Goal: Communication & Community: Answer question/provide support

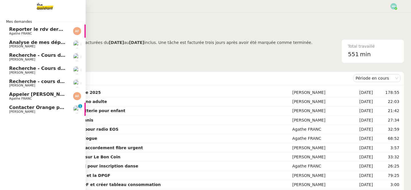
click at [13, 110] on span "[PERSON_NAME]" at bounding box center [22, 112] width 26 height 4
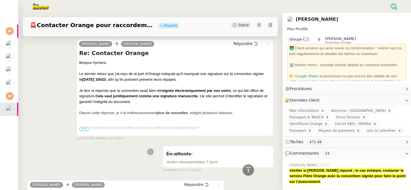
scroll to position [218, 0]
click at [85, 128] on span "•••" at bounding box center [84, 129] width 10 height 4
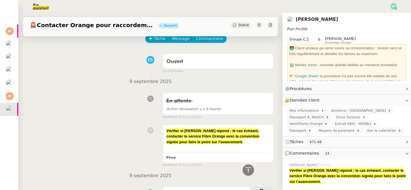
scroll to position [20, 0]
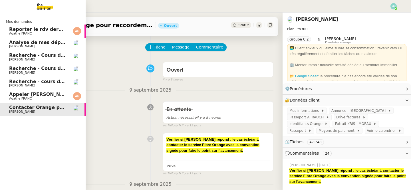
click at [12, 33] on span "Agathe FRANC" at bounding box center [20, 34] width 23 height 4
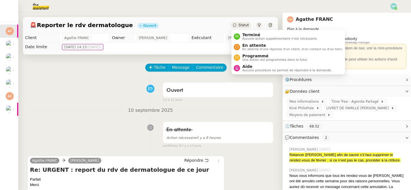
click at [239, 24] on div "Statut" at bounding box center [240, 25] width 21 height 6
click at [261, 38] on span "Aucune action supplémentaire n'est nécessaire." at bounding box center [279, 38] width 75 height 3
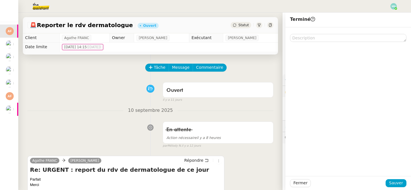
click at [256, 160] on div "[PERSON_NAME] Re: URGENT : report du rdv de dermatologue de ce jour Parfait Mer…" at bounding box center [150, 183] width 246 height 65
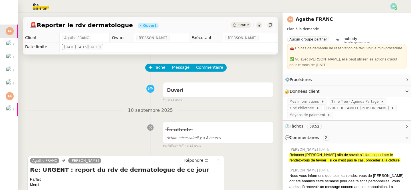
click at [244, 26] on span "Statut" at bounding box center [243, 25] width 11 height 4
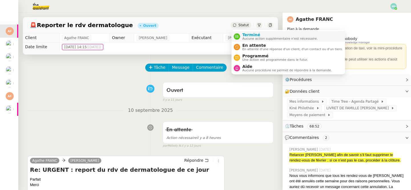
click at [253, 37] on span "Aucune action supplémentaire n'est nécessaire." at bounding box center [279, 38] width 75 height 3
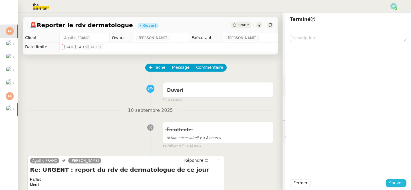
click at [397, 183] on span "Sauver" at bounding box center [396, 183] width 14 height 7
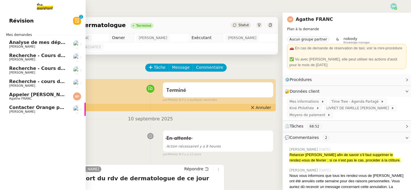
click at [10, 45] on span "[PERSON_NAME]" at bounding box center [22, 47] width 26 height 4
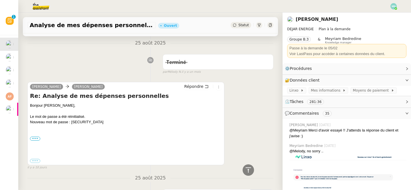
scroll to position [168, 0]
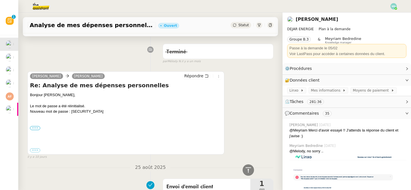
click at [36, 127] on label "•••" at bounding box center [35, 128] width 10 height 4
click at [0, 0] on input "•••" at bounding box center [0, 0] width 0 height 0
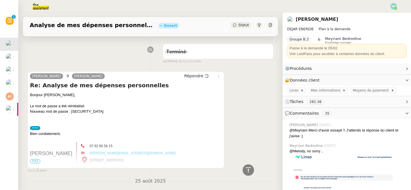
click at [35, 161] on span "•••" at bounding box center [35, 161] width 10 height 4
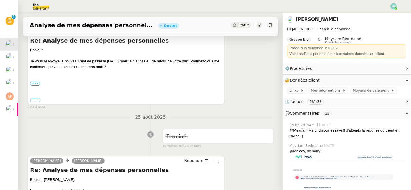
scroll to position [76, 0]
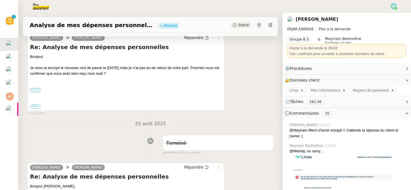
click at [37, 90] on label "•••" at bounding box center [35, 90] width 10 height 4
click at [0, 0] on input "•••" at bounding box center [0, 0] width 0 height 0
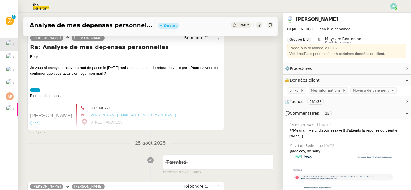
click at [34, 120] on p at bounding box center [51, 122] width 42 height 6
click at [35, 123] on span "•••" at bounding box center [35, 123] width 10 height 4
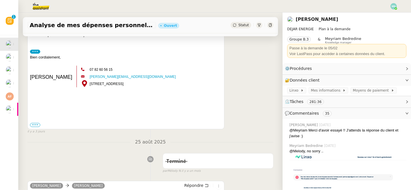
scroll to position [123, 0]
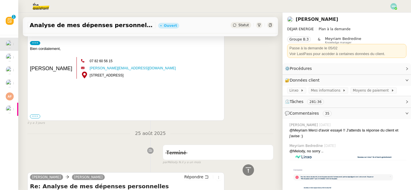
click at [37, 116] on label "•••" at bounding box center [35, 116] width 10 height 4
click at [0, 0] on input "•••" at bounding box center [0, 0] width 0 height 0
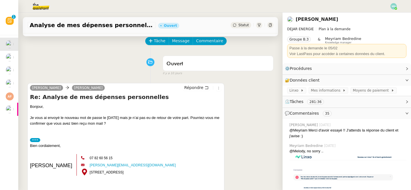
scroll to position [26, 0]
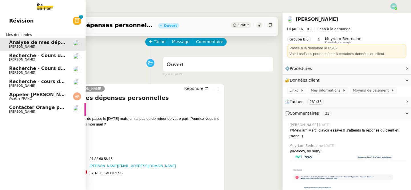
click at [15, 57] on span "Recherche - Cours de tennis" at bounding box center [45, 55] width 72 height 5
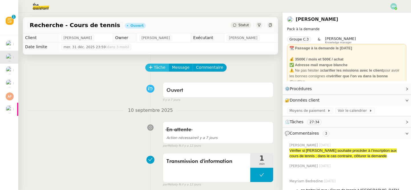
click at [157, 68] on span "Tâche" at bounding box center [160, 67] width 12 height 7
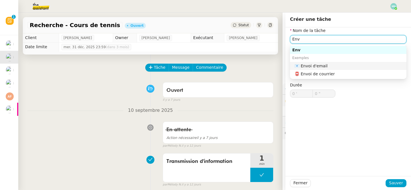
click at [318, 63] on div "📧 Envoi d'email" at bounding box center [348, 65] width 109 height 5
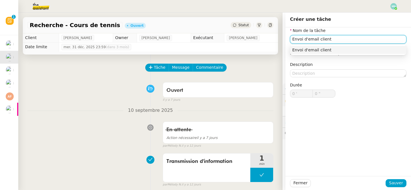
click at [333, 53] on nz-auto-option "Envoi d'email client" at bounding box center [348, 50] width 116 height 8
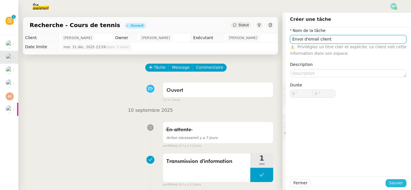
type input "Envoi d'email client"
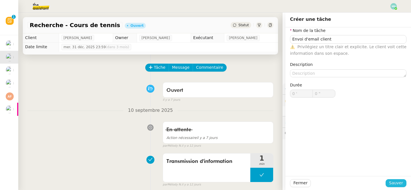
click at [399, 182] on span "Sauver" at bounding box center [396, 183] width 14 height 7
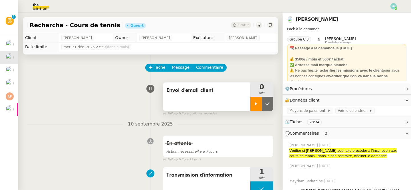
click at [256, 105] on icon at bounding box center [255, 103] width 5 height 5
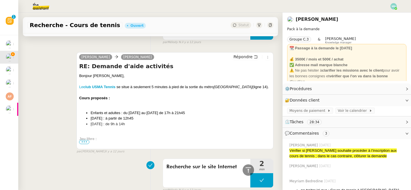
scroll to position [183, 0]
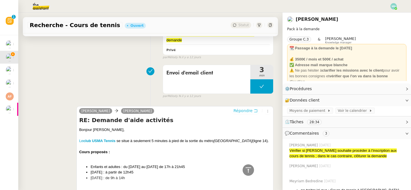
click at [246, 108] on span "Répondre" at bounding box center [242, 111] width 19 height 6
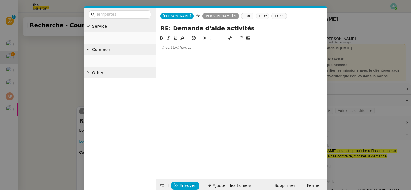
scroll to position [226, 0]
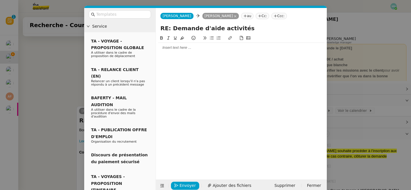
click at [180, 44] on div at bounding box center [241, 48] width 166 height 10
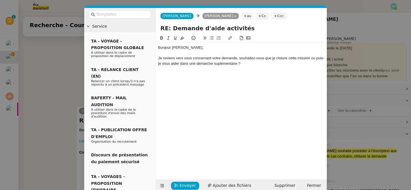
scroll to position [260, 0]
drag, startPoint x: 174, startPoint y: 74, endPoint x: 153, endPoint y: 40, distance: 39.7
click at [153, 40] on nz-layout "Service TA - VOYAGE - PROPOSITION GLOBALE A utiliser dans le cadre de propositi…" at bounding box center [205, 100] width 242 height 184
copy div "Bonjour [PERSON_NAME], Je reviens vers vous concernant votre demande, souhaitez…"
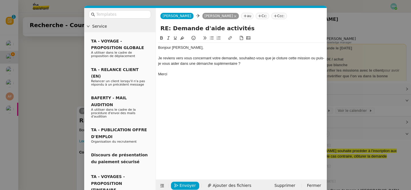
drag, startPoint x: 249, startPoint y: 64, endPoint x: 155, endPoint y: 58, distance: 94.3
click at [155, 58] on form "[PERSON_NAME] [PERSON_NAME] [PERSON_NAME] au Cc: Ccc: RE: Demande d'aide activi…" at bounding box center [240, 100] width 171 height 184
click at [213, 38] on icon at bounding box center [212, 38] width 4 height 4
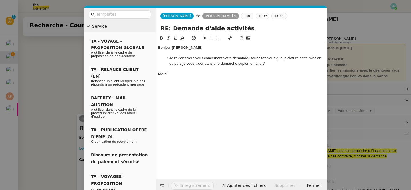
scroll to position [267, 0]
click at [220, 82] on div "Bonjour [PERSON_NAME], Je reviens vers vous concernant votre demande, souhaitez…" at bounding box center [241, 103] width 166 height 136
click at [289, 57] on li "Je reviens vers vous concernant votre demande, souhaitez-vous que je cloture ce…" at bounding box center [244, 61] width 161 height 11
click at [0, 0] on lt-span "cl ô ture" at bounding box center [0, 0] width 0 height 0
click at [246, 65] on li "Je reviens vers vous concernant votre demande, souhaitez-vous que je clôture ce…" at bounding box center [244, 61] width 161 height 11
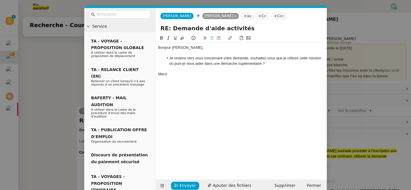
click at [0, 0] on lt-span "sup p lémentaire" at bounding box center [0, 0] width 0 height 0
drag, startPoint x: 181, startPoint y: 73, endPoint x: 150, endPoint y: 35, distance: 49.3
click at [150, 35] on nz-layout "Service TA - VOYAGE - PROPOSITION GLOBALE A utiliser dans le cadre de propositi…" at bounding box center [205, 100] width 242 height 184
copy div "Bonjour [PERSON_NAME], Je reviens vers vous concernant votre demande, souhaitez…"
click at [183, 184] on span "Envoyer" at bounding box center [187, 185] width 16 height 7
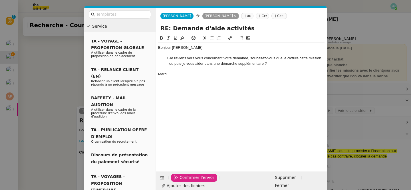
click at [183, 181] on span "Confirmer l'envoi" at bounding box center [196, 177] width 34 height 7
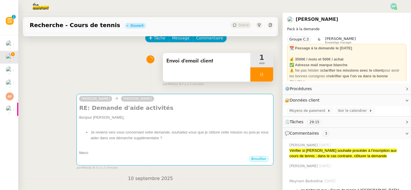
scroll to position [0, 0]
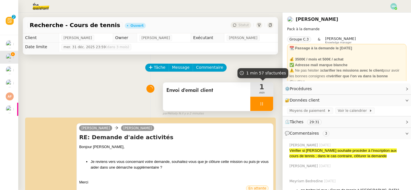
click at [256, 101] on div at bounding box center [261, 104] width 23 height 14
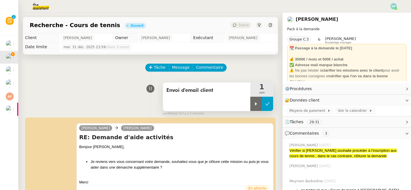
click at [267, 104] on icon at bounding box center [267, 103] width 5 height 5
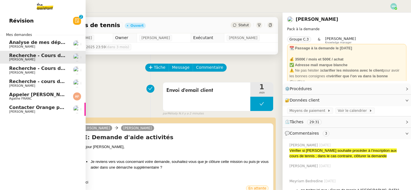
click at [15, 70] on span "Recherche - Cours de batterie pour enfant" at bounding box center [63, 68] width 109 height 5
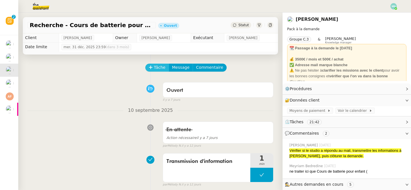
click at [157, 66] on span "Tâche" at bounding box center [160, 67] width 12 height 7
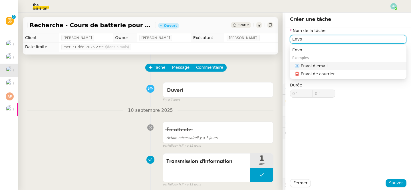
click at [327, 66] on div "📧 Envoi d'email" at bounding box center [348, 65] width 109 height 5
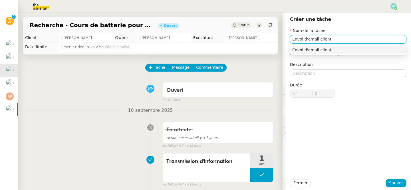
click at [346, 49] on div "Envoi d'email client" at bounding box center [348, 49] width 112 height 5
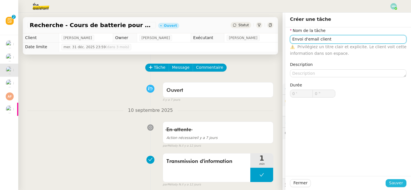
type input "Envoi d'email client"
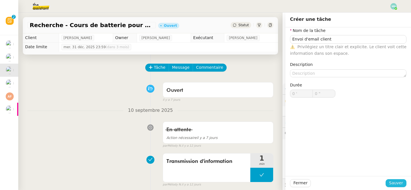
click at [399, 184] on span "Sauver" at bounding box center [396, 183] width 14 height 7
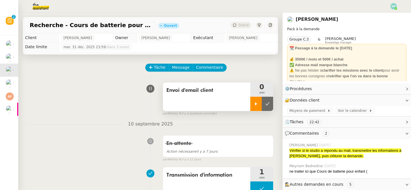
click at [259, 106] on div at bounding box center [255, 104] width 11 height 14
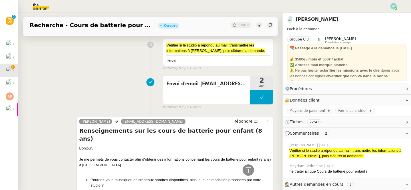
scroll to position [171, 0]
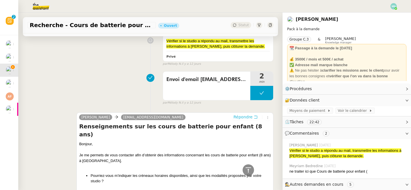
click at [245, 116] on span "Répondre" at bounding box center [242, 117] width 19 height 6
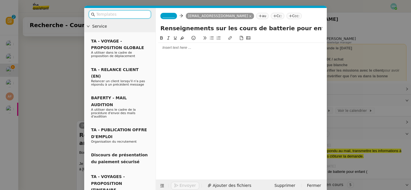
click at [180, 52] on div at bounding box center [241, 48] width 166 height 10
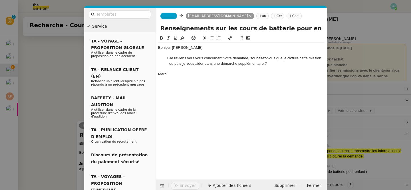
scroll to position [255, 0]
click at [46, 102] on nz-modal-container "Service TA - VOYAGE - PROPOSITION GLOBALE A utiliser dans le cadre de propositi…" at bounding box center [205, 95] width 411 height 190
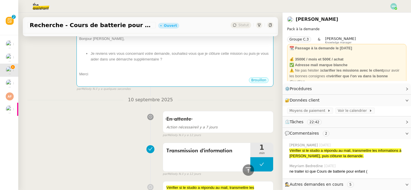
scroll to position [27, 0]
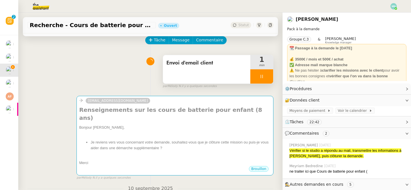
click at [261, 74] on icon at bounding box center [261, 76] width 5 height 5
click at [267, 76] on icon at bounding box center [267, 76] width 5 height 5
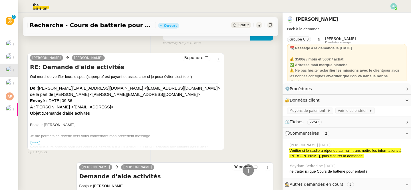
scroll to position [498, 0]
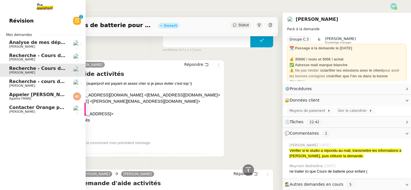
click at [13, 84] on span "[PERSON_NAME]" at bounding box center [22, 86] width 26 height 4
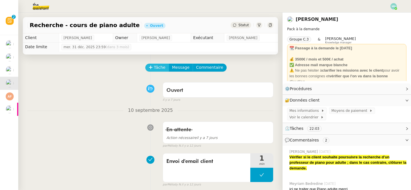
click at [161, 64] on span "Tâche" at bounding box center [160, 67] width 12 height 7
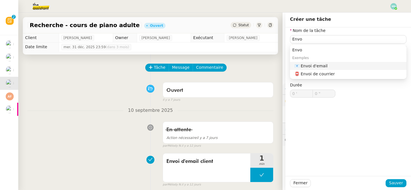
click at [333, 60] on div "Exemples" at bounding box center [348, 58] width 116 height 8
click at [322, 64] on div "📧 Envoi d'email" at bounding box center [348, 65] width 109 height 5
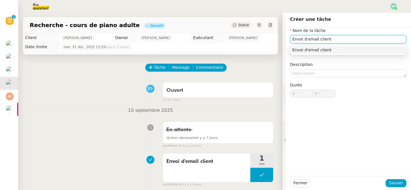
click at [330, 49] on div "Envoi d'email client" at bounding box center [348, 49] width 112 height 5
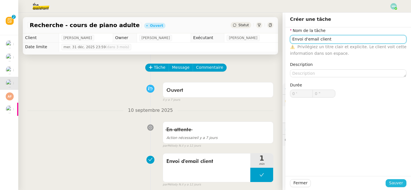
type input "Envoi d'email client"
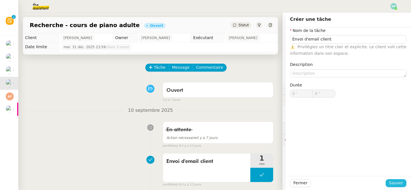
click at [399, 181] on span "Sauver" at bounding box center [396, 183] width 14 height 7
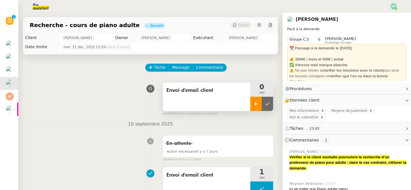
click at [253, 100] on div at bounding box center [255, 104] width 11 height 14
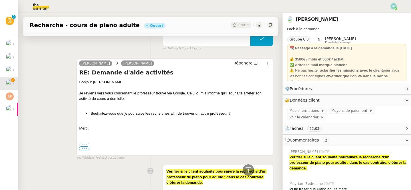
scroll to position [141, 0]
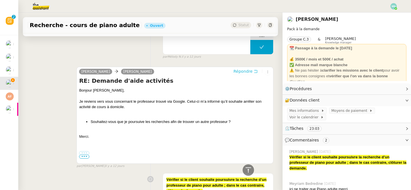
click at [245, 72] on span "Répondre" at bounding box center [242, 71] width 19 height 6
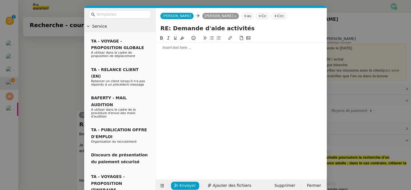
scroll to position [185, 0]
click at [171, 50] on div at bounding box center [241, 48] width 166 height 10
paste div
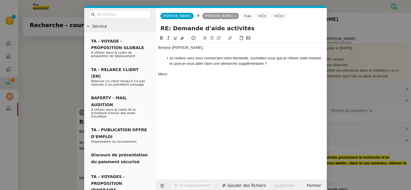
scroll to position [226, 0]
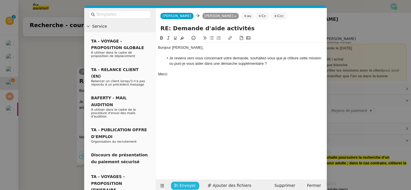
click at [188, 185] on span "Envoyer" at bounding box center [187, 185] width 16 height 7
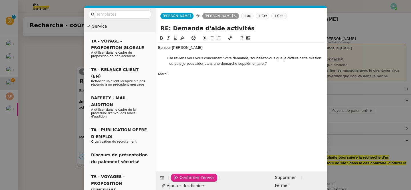
click at [188, 181] on span "Confirmer l'envoi" at bounding box center [196, 177] width 34 height 7
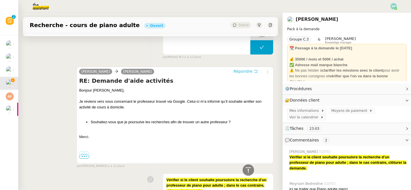
scroll to position [0, 0]
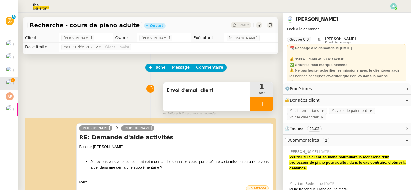
click at [258, 105] on div at bounding box center [261, 104] width 23 height 14
click at [270, 104] on button at bounding box center [266, 104] width 11 height 14
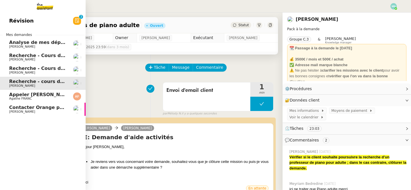
click at [13, 96] on span "Appeler [PERSON_NAME] pour inscription danse" at bounding box center [70, 94] width 123 height 5
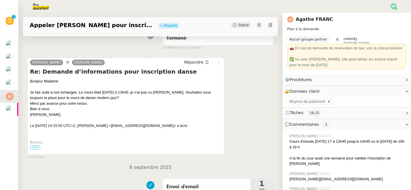
scroll to position [110, 0]
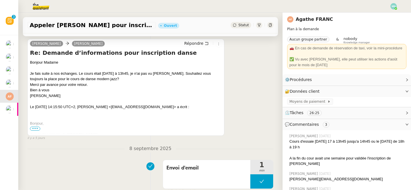
drag, startPoint x: 61, startPoint y: 95, endPoint x: 33, endPoint y: 58, distance: 47.0
click at [33, 58] on div "Re: Demande d’informations pour inscription danse Bonjour Madame Je fais suite …" at bounding box center [126, 92] width 192 height 86
copy div "Bonjour Madame Je fais suite à nos échanges. Le cours était [DATE] à 13h45, je …"
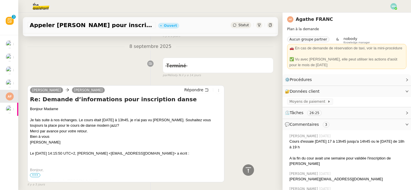
scroll to position [0, 0]
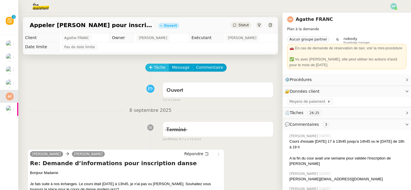
click at [156, 67] on span "Tâche" at bounding box center [160, 67] width 12 height 7
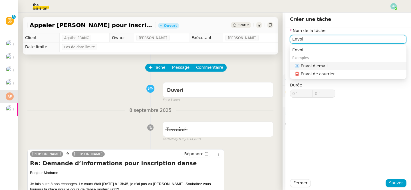
click at [319, 65] on div "📧 Envoi d'email" at bounding box center [348, 65] width 109 height 5
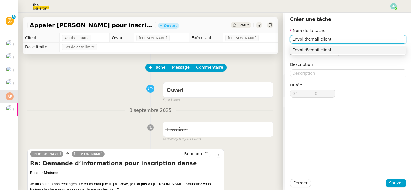
click at [358, 46] on nz-auto-option "Envoi d'email client" at bounding box center [348, 50] width 116 height 8
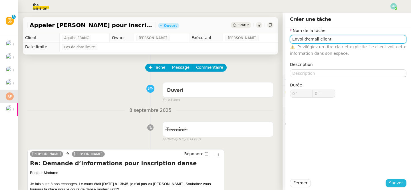
type input "Envoi d'email client"
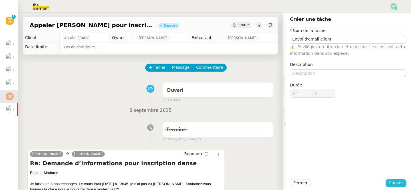
click at [397, 185] on span "Sauver" at bounding box center [396, 183] width 14 height 7
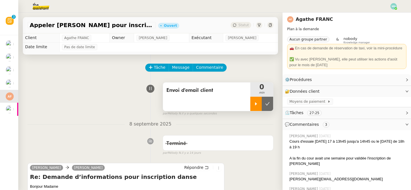
click at [258, 101] on div at bounding box center [255, 104] width 11 height 14
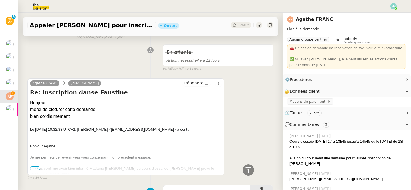
scroll to position [388, 0]
click at [198, 83] on span "Répondre" at bounding box center [193, 83] width 19 height 6
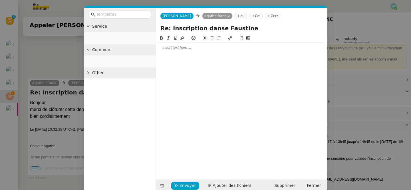
scroll to position [432, 0]
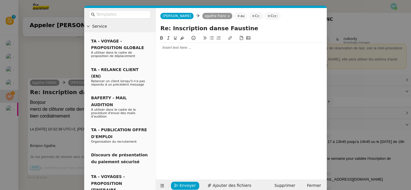
click at [187, 54] on div at bounding box center [241, 103] width 166 height 136
click at [180, 48] on div at bounding box center [241, 47] width 166 height 5
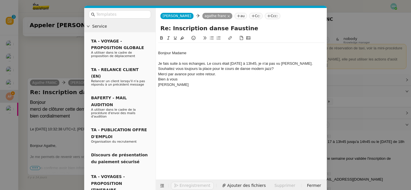
scroll to position [476, 0]
drag, startPoint x: 189, startPoint y: 53, endPoint x: 171, endPoint y: 52, distance: 18.6
click at [171, 52] on div "Bonjour Madame" at bounding box center [241, 52] width 166 height 5
click at [157, 53] on nz-spin "Bonjour Agathe, Je fais suite à nos échanges. Le cours était [DATE] à 13h45, je…" at bounding box center [241, 104] width 171 height 138
click at [159, 52] on div "Bonjour Agathe," at bounding box center [241, 52] width 166 height 5
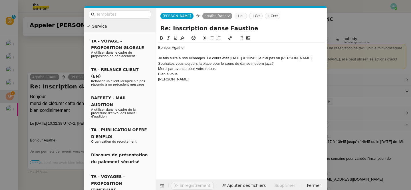
scroll to position [471, 0]
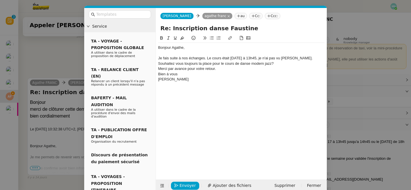
click at [263, 57] on div "Je fais suite à nos échanges. Le cours était [DATE] à 13h45, je n'ai pas vu [PE…" at bounding box center [241, 61] width 166 height 11
click at [45, 87] on nz-modal-container "Service TA - VOYAGE - PROPOSITION GLOBALE A utiliser dans le cadre de propositi…" at bounding box center [205, 95] width 411 height 190
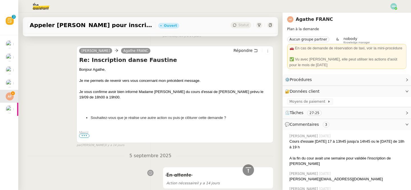
scroll to position [649, 0]
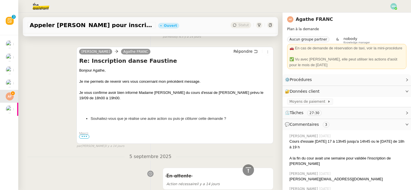
click at [244, 92] on div "Je vous confirme avoir bien informé Madame [PERSON_NAME] du cours d'essai de [P…" at bounding box center [175, 95] width 192 height 11
drag, startPoint x: 244, startPoint y: 92, endPoint x: 256, endPoint y: 92, distance: 11.7
click at [256, 92] on div "Je vous confirme avoir bien informé Madame [PERSON_NAME] du cours d'essai de [P…" at bounding box center [175, 95] width 192 height 11
click at [181, 91] on div "Je vous confirme avoir bien informé Madame [PERSON_NAME] du cours d'essai de [P…" at bounding box center [175, 95] width 192 height 11
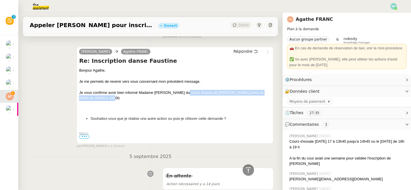
drag, startPoint x: 182, startPoint y: 92, endPoint x: 264, endPoint y: 96, distance: 81.7
click at [264, 97] on div "Je vous confirme avoir bien informé Madame [PERSON_NAME] du cours d'essai de [P…" at bounding box center [175, 95] width 192 height 11
copy div "du cours d'essai de [PERSON_NAME] prévu le 19/09 de 18h00 à 19h00."
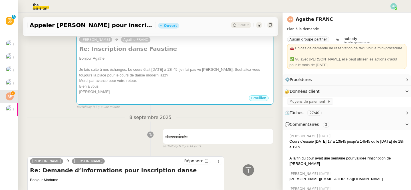
scroll to position [66, 0]
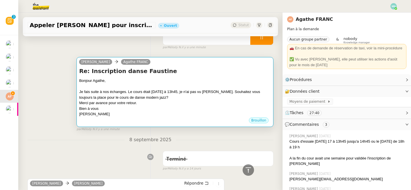
click at [161, 99] on div "Je fais suite à nos échanges. Le cours était [DATE] à 13h45, je n'ai pas vu [PE…" at bounding box center [175, 94] width 192 height 11
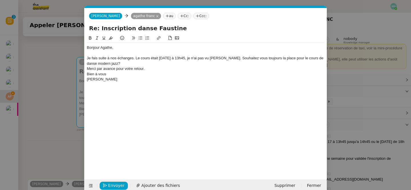
scroll to position [0, 12]
drag, startPoint x: 177, startPoint y: 57, endPoint x: 135, endPoint y: 59, distance: 42.2
click at [135, 59] on div "Je fais suite à nos échanges. Le cours était [DATE] à 13h45, je n'ai pas vu [PE…" at bounding box center [205, 61] width 237 height 11
click at [139, 58] on div "Je fais suite à nos échanges.du cours d'essai de [PERSON_NAME] prévu le 19/09 d…" at bounding box center [205, 61] width 237 height 11
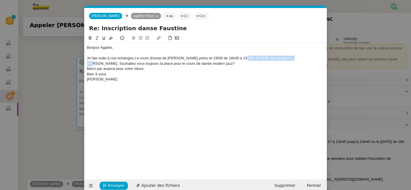
drag, startPoint x: 239, startPoint y: 58, endPoint x: 291, endPoint y: 57, distance: 52.7
click at [291, 57] on div "Je fais suite à nos échanges.Le cours d'essai de [PERSON_NAME] prévu le 19/09 d…" at bounding box center [205, 61] width 237 height 11
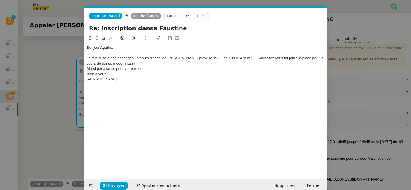
click at [161, 58] on div "Je fais suite à nos échanges.Le cours d'essai de [PERSON_NAME] prévu le 19/09 d…" at bounding box center [205, 61] width 237 height 11
click at [184, 59] on div "Je fais suite à nos échanges.Le cours d'essai de [PERSON_NAME] prévu le 19/09 d…" at bounding box center [205, 61] width 237 height 11
click at [182, 58] on div "Je fais suite à nos échanges.Le cours d'essai de [PERSON_NAME] prévu le 19/09 d…" at bounding box center [205, 61] width 237 height 11
drag, startPoint x: 133, startPoint y: 78, endPoint x: 87, endPoint y: 78, distance: 45.9
click at [87, 78] on div "[PERSON_NAME]" at bounding box center [205, 79] width 237 height 5
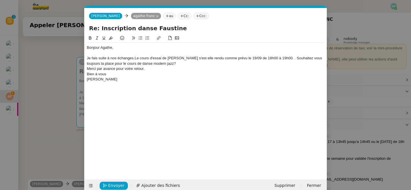
copy div "[PERSON_NAME]"
click at [169, 63] on div "Je fais suite à nos échanges.Le cours d'essai de [PERSON_NAME] s'est elle rendu…" at bounding box center [205, 61] width 237 height 11
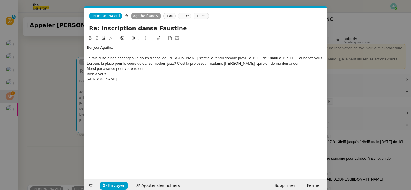
drag, startPoint x: 123, startPoint y: 81, endPoint x: 85, endPoint y: 72, distance: 38.6
click at [85, 72] on nz-spin "Bonjour Agathe, Je fais suite à nos échanges.Le cours d'essai de [PERSON_NAME] …" at bounding box center [205, 104] width 242 height 138
drag, startPoint x: 154, startPoint y: 71, endPoint x: 68, endPoint y: 35, distance: 93.8
click at [68, 35] on nz-modal-container "Service TA - VOYAGE - PROPOSITION GLOBALE A utiliser dans le cadre de propositi…" at bounding box center [205, 95] width 411 height 190
copy div "Bonjour Agathe, Je fais suite à nos échanges.Le cours d'essai de [PERSON_NAME] …"
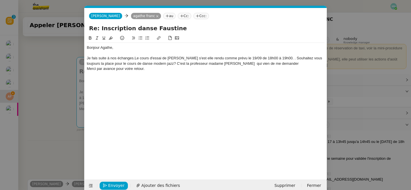
click at [185, 59] on div "Je fais suite à nos échanges.Le cours d'essai de [PERSON_NAME] s'est elle rendu…" at bounding box center [205, 61] width 237 height 11
click at [136, 75] on div at bounding box center [205, 74] width 237 height 5
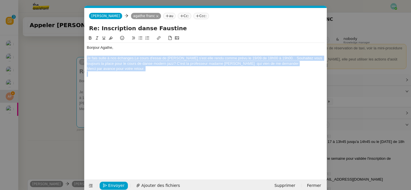
drag, startPoint x: 158, startPoint y: 74, endPoint x: 78, endPoint y: 60, distance: 80.8
click at [78, 60] on nz-modal-container "Service TA - VOYAGE - PROPOSITION GLOBALE A utiliser dans le cadre de propositi…" at bounding box center [205, 95] width 411 height 190
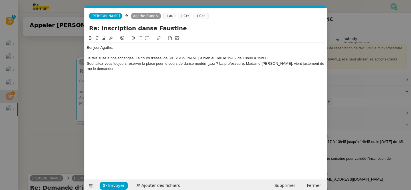
click at [257, 58] on div "Je fais suite à nos échanges. Le cours d’essai de [PERSON_NAME] a bien eu lieu …" at bounding box center [205, 58] width 237 height 5
click at [256, 57] on div "Je fais suite à nos échanges. Le cours d’essai de [PERSON_NAME] a bien eu lieu …" at bounding box center [205, 58] width 237 height 5
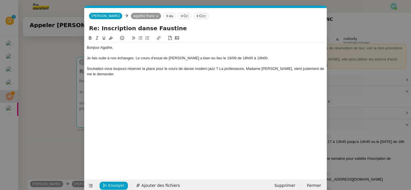
drag, startPoint x: 119, startPoint y: 75, endPoint x: 84, endPoint y: 67, distance: 35.4
click at [84, 67] on nz-spin "Bonjour Agathe, Je fais suite à nos échanges. Le cours d’essai de [PERSON_NAME]…" at bounding box center [205, 104] width 242 height 138
click at [142, 35] on button at bounding box center [140, 38] width 7 height 7
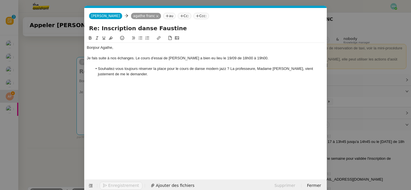
click at [161, 78] on div at bounding box center [205, 79] width 237 height 5
click at [210, 58] on div "Je fais suite à nos échanges. Le cours d’essai de [PERSON_NAME] a bien eu lieu …" at bounding box center [205, 58] width 237 height 5
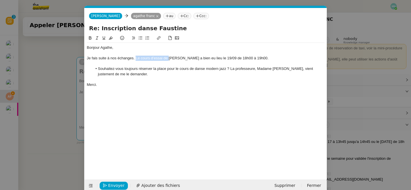
drag, startPoint x: 168, startPoint y: 59, endPoint x: 136, endPoint y: 59, distance: 32.2
click at [136, 59] on div "Je fais suite à nos échanges. Le cours d’essai de [PERSON_NAME] a bien eu lieu …" at bounding box center [205, 58] width 237 height 5
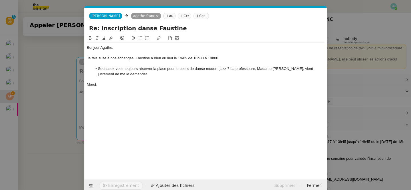
click at [150, 58] on div "Je fais suite à nos échanges. Faustine a bien eu lieu le 19/09 de 18h00 à 19h00." at bounding box center [205, 58] width 237 height 5
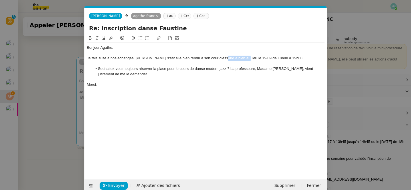
drag, startPoint x: 241, startPoint y: 58, endPoint x: 218, endPoint y: 58, distance: 22.2
click at [218, 58] on div "Je fais suite à nos échanges. [PERSON_NAME] s'est elle bien rendu à son cour d'…" at bounding box center [205, 58] width 237 height 5
click at [268, 57] on div "Je fais suite à nos échanges. [PERSON_NAME] s'est elle bien rendu à son cour d'…" at bounding box center [205, 58] width 237 height 5
click at [232, 69] on li "Souhaitez-vous toujours réserver la place pour le cours de danse modern jazz ? …" at bounding box center [208, 71] width 232 height 11
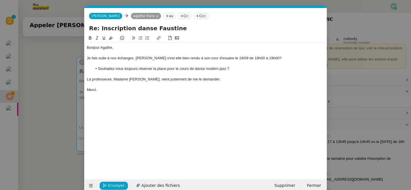
click at [135, 57] on div "Je fais suite à nos échanges. [PERSON_NAME] s'est elle bien rendu à son cour d'…" at bounding box center [205, 58] width 237 height 5
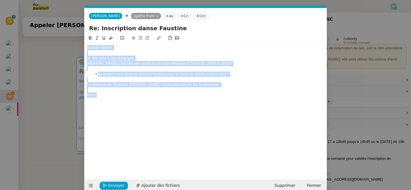
drag, startPoint x: 100, startPoint y: 95, endPoint x: 82, endPoint y: 40, distance: 57.7
click at [82, 40] on nz-modal-container "Service TA - VOYAGE - PROPOSITION GLOBALE A utiliser dans le cadre de propositi…" at bounding box center [205, 95] width 411 height 190
copy div "Bonjour Agathe, Je fais suite à nos échanges. [PERSON_NAME] s'est elle bien ren…"
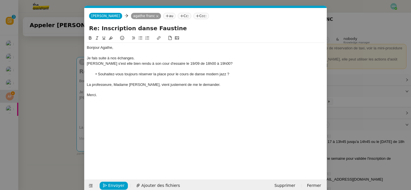
click at [176, 75] on li "Souhaitez-vous toujours réserver la place pour le cours de danse modern jazz ?" at bounding box center [208, 74] width 232 height 5
drag, startPoint x: 225, startPoint y: 83, endPoint x: 84, endPoint y: 62, distance: 142.6
click at [84, 62] on nz-spin "Bonjour Agathe, Je fais suite à nos échanges. [PERSON_NAME] s'est elle bien ren…" at bounding box center [205, 104] width 242 height 138
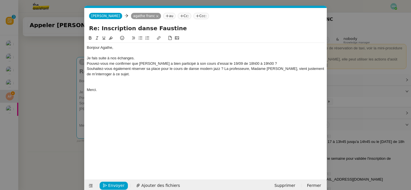
click at [224, 68] on div "Souhaitez-vous également réserver sa place pour le cours de danse modern jazz ?…" at bounding box center [205, 71] width 237 height 11
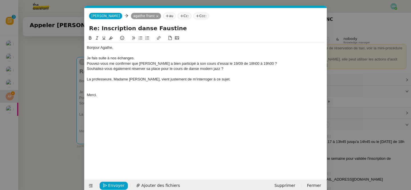
drag, startPoint x: 225, startPoint y: 68, endPoint x: 84, endPoint y: 64, distance: 141.2
click at [84, 64] on nz-spin "Bonjour Agathe, Je fais suite à nos échanges. Pouvez-vous me confirmer que [PER…" at bounding box center [205, 104] width 242 height 138
click at [139, 36] on icon at bounding box center [140, 38] width 4 height 4
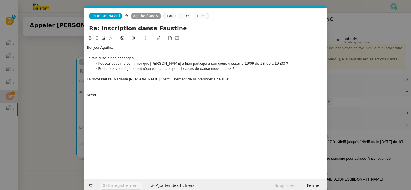
click at [141, 57] on div "Je fais suite à nos échanges." at bounding box center [205, 58] width 237 height 5
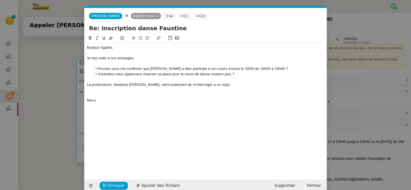
click at [126, 113] on div "Bonjour Agathe, Je fais suite à nos échanges. Pouvez-vous me confirmer que [PER…" at bounding box center [205, 103] width 237 height 136
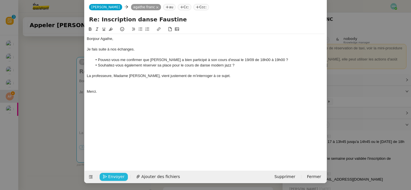
click at [113, 179] on span "Envoyer" at bounding box center [116, 176] width 16 height 7
click at [113, 179] on span "Confirmer l'envoi" at bounding box center [125, 176] width 34 height 7
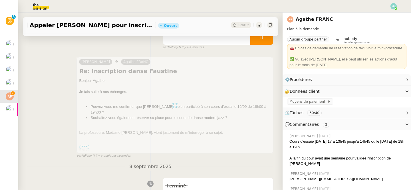
scroll to position [0, 0]
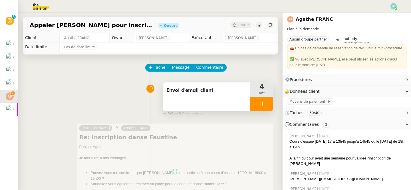
click at [258, 102] on div at bounding box center [261, 104] width 23 height 14
click at [272, 104] on button at bounding box center [266, 104] width 11 height 14
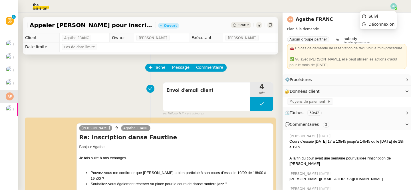
click at [395, 7] on img at bounding box center [393, 6] width 6 height 6
click at [386, 15] on li "Suivi" at bounding box center [377, 16] width 37 height 8
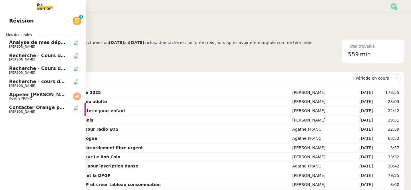
click at [23, 109] on span "Contacter Orange pour raccordement fibre urgent" at bounding box center [73, 107] width 129 height 5
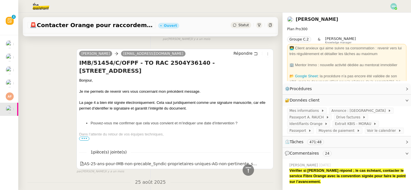
scroll to position [937, 0]
click at [85, 137] on span "•••" at bounding box center [84, 138] width 10 height 4
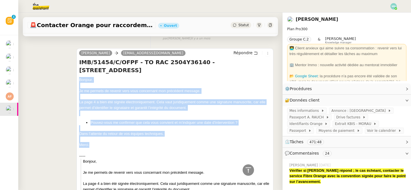
drag, startPoint x: 80, startPoint y: 80, endPoint x: 108, endPoint y: 146, distance: 71.5
copy div "Bonjour, Je me permets de revenir vers vous concernant mon précédent message. L…"
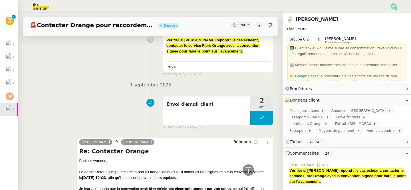
scroll to position [0, 0]
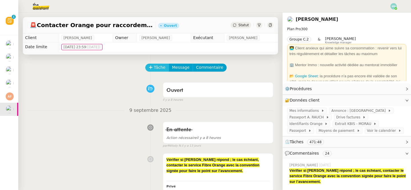
click at [156, 67] on span "Tâche" at bounding box center [160, 67] width 12 height 7
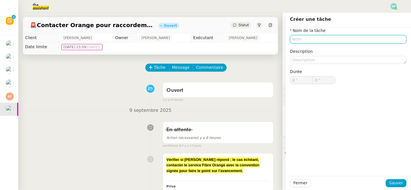
type input "r"
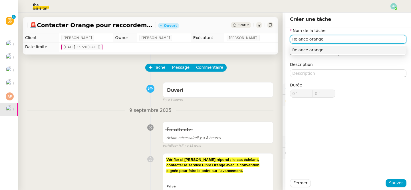
click at [329, 49] on div "Relance orange" at bounding box center [348, 49] width 112 height 5
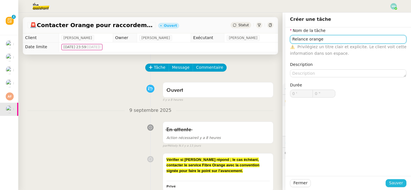
type input "Relance orange"
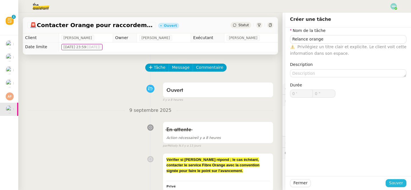
click at [397, 183] on span "Sauver" at bounding box center [396, 183] width 14 height 7
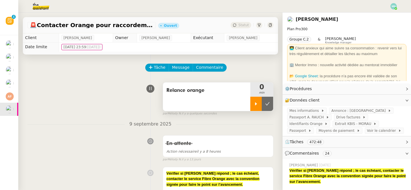
click at [256, 102] on icon at bounding box center [255, 103] width 5 height 5
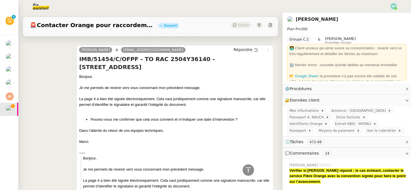
scroll to position [956, 0]
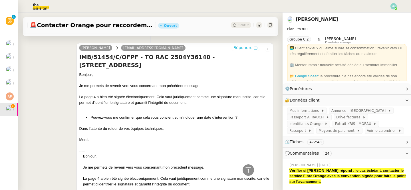
click at [246, 45] on span "Répondre" at bounding box center [242, 48] width 19 height 6
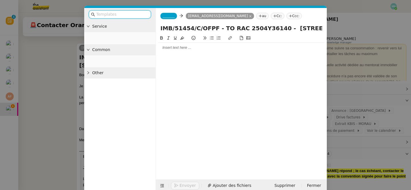
scroll to position [1009, 0]
click at [184, 52] on div at bounding box center [241, 103] width 166 height 136
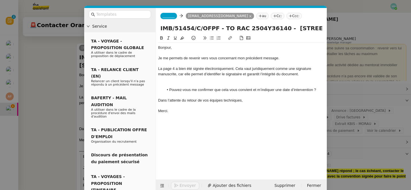
scroll to position [1075, 0]
click at [181, 83] on div at bounding box center [241, 84] width 166 height 5
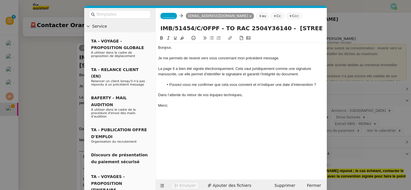
click at [172, 18] on nz-tag "_______" at bounding box center [168, 16] width 17 height 6
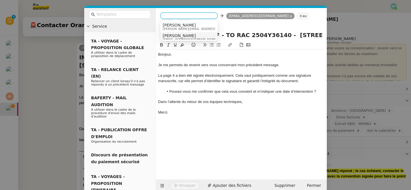
click at [172, 35] on span "[PERSON_NAME]" at bounding box center [190, 35] width 55 height 5
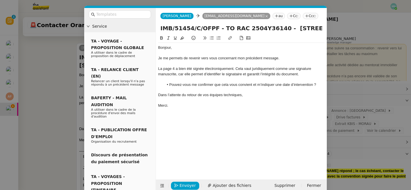
scroll to position [9, 0]
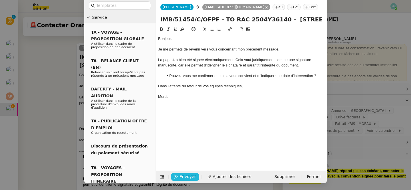
click at [183, 176] on span "Envoyer" at bounding box center [187, 176] width 16 height 7
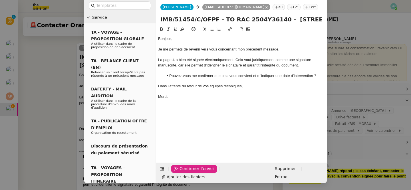
click at [183, 172] on span "Confirmer l'envoi" at bounding box center [196, 168] width 34 height 7
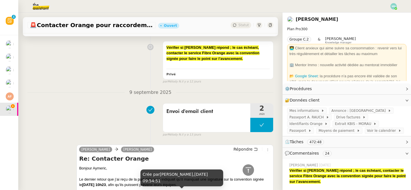
scroll to position [0, 0]
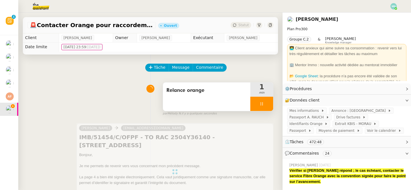
click at [255, 102] on div at bounding box center [261, 104] width 23 height 14
click at [266, 103] on icon at bounding box center [267, 103] width 5 height 5
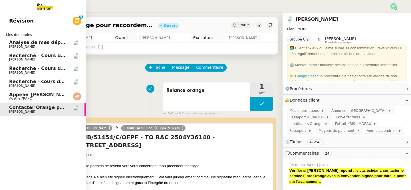
click at [33, 43] on span "Analyse de mes dépenses personnelles" at bounding box center [59, 42] width 101 height 5
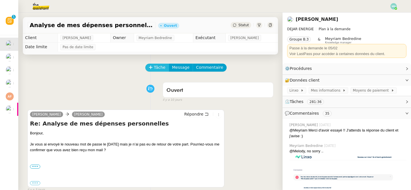
click at [161, 68] on span "Tâche" at bounding box center [160, 67] width 12 height 7
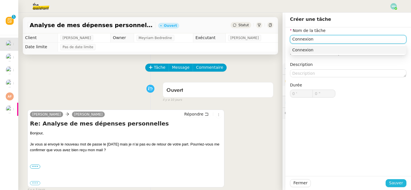
type input "Connexion"
click at [394, 183] on span "Sauver" at bounding box center [396, 183] width 14 height 7
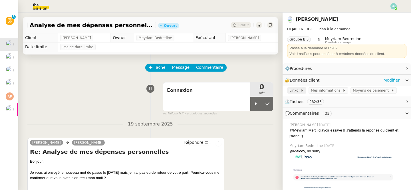
click at [292, 92] on span "Linxo" at bounding box center [294, 91] width 11 height 6
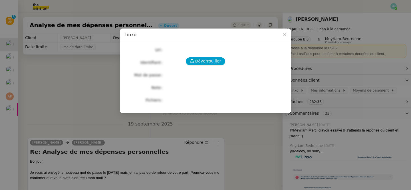
click at [249, 141] on nz-modal-container "[PERSON_NAME] Url Identifiant Mot de passe Note Fichiers Upload" at bounding box center [205, 95] width 411 height 190
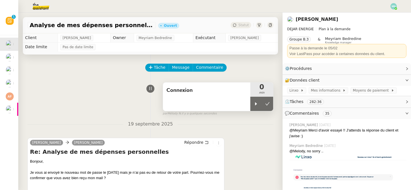
click at [208, 95] on div "Connexion" at bounding box center [206, 96] width 87 height 29
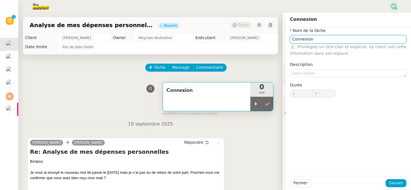
click at [324, 40] on input "Connexion" at bounding box center [348, 39] width 116 height 8
click at [356, 52] on div "Connexion Linxo" at bounding box center [348, 49] width 112 height 5
type input "Connexion Linxo"
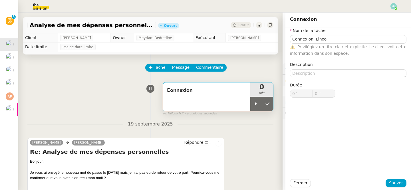
click at [397, 178] on div "Fermer Sauver" at bounding box center [347, 183] width 125 height 14
click at [393, 183] on span "Sauver" at bounding box center [396, 183] width 14 height 7
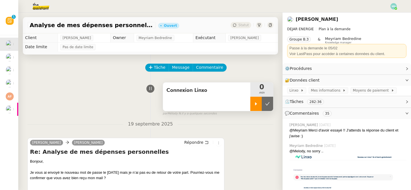
click at [258, 103] on div at bounding box center [255, 104] width 11 height 14
click at [291, 92] on span "Linxo" at bounding box center [294, 91] width 11 height 6
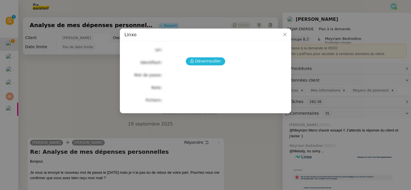
click at [201, 62] on span "Déverrouiller" at bounding box center [208, 61] width 26 height 7
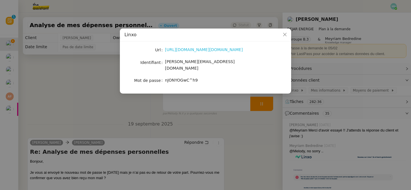
click at [203, 50] on link "[URL][DOMAIN_NAME][DOMAIN_NAME]" at bounding box center [204, 49] width 78 height 5
click at [101, 106] on nz-modal-container "Linxo Url [URL][DOMAIN_NAME][DOMAIN_NAME] Identifiant [PERSON_NAME][EMAIL_ADDRE…" at bounding box center [205, 95] width 411 height 190
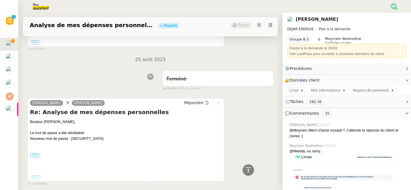
scroll to position [174, 0]
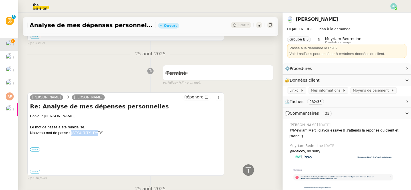
drag, startPoint x: 105, startPoint y: 132, endPoint x: 72, endPoint y: 132, distance: 33.6
click at [72, 132] on div "Bonjour [PERSON_NAME], Le mot de passe a été réinitialisé. Nouveau mot de passe…" at bounding box center [126, 127] width 192 height 28
copy div "nJONYOGwC^h9"
click at [297, 88] on span "Linxo" at bounding box center [294, 91] width 11 height 6
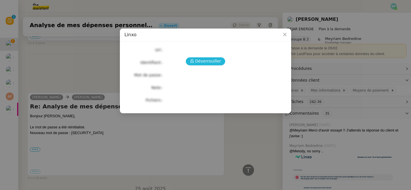
click at [205, 61] on span "Déverrouiller" at bounding box center [208, 61] width 26 height 7
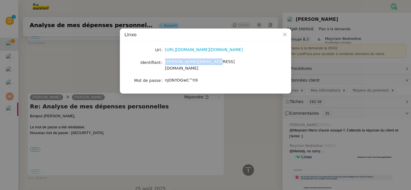
drag, startPoint x: 215, startPoint y: 60, endPoint x: 163, endPoint y: 64, distance: 52.0
click at [163, 64] on nz-form-item "Identifiant [PERSON_NAME][EMAIL_ADDRESS][DOMAIN_NAME]" at bounding box center [205, 64] width 162 height 13
copy nz-form-item "[PERSON_NAME][EMAIL_ADDRESS][DOMAIN_NAME]"
click at [238, 112] on nz-modal-container "Linxo Url [URL][DOMAIN_NAME][DOMAIN_NAME] Identifiant [PERSON_NAME][EMAIL_ADDRE…" at bounding box center [205, 95] width 411 height 190
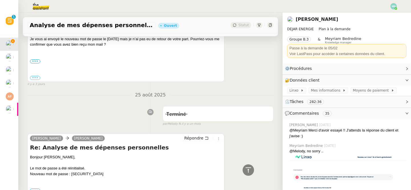
scroll to position [0, 0]
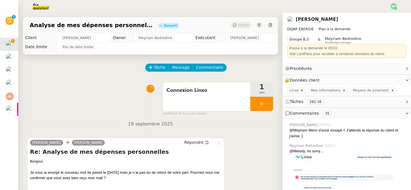
click at [161, 69] on span "Tâche" at bounding box center [160, 67] width 12 height 7
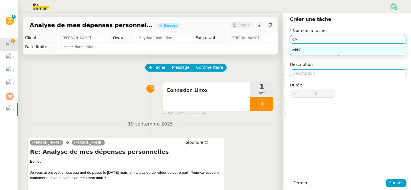
type input "e"
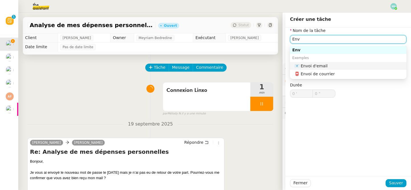
click at [361, 66] on div "📧 Envoi d'email" at bounding box center [348, 65] width 109 height 5
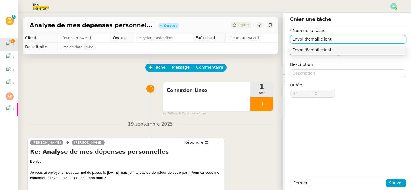
click at [348, 48] on div "Envoi d'email client" at bounding box center [348, 49] width 112 height 5
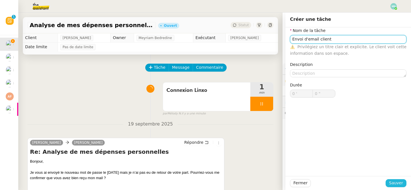
type input "Envoi d'email client"
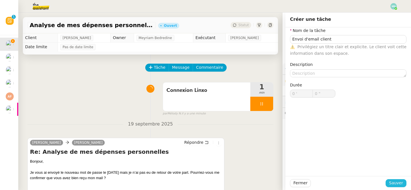
click at [402, 183] on span "Sauver" at bounding box center [396, 183] width 14 height 7
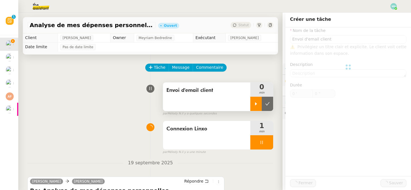
click at [258, 109] on div at bounding box center [255, 104] width 11 height 14
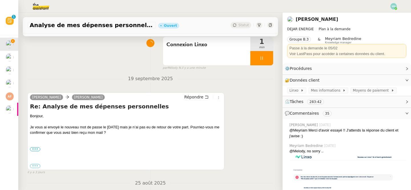
scroll to position [86, 0]
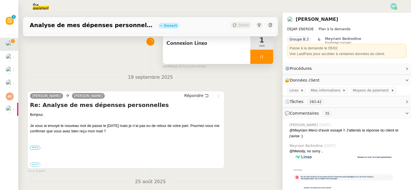
click at [257, 56] on div at bounding box center [261, 57] width 23 height 14
click at [272, 57] on button at bounding box center [266, 57] width 11 height 14
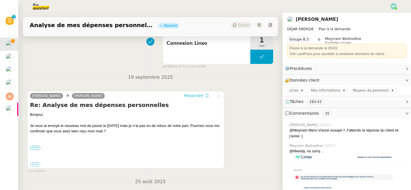
click at [199, 96] on span "Répondre" at bounding box center [193, 96] width 19 height 6
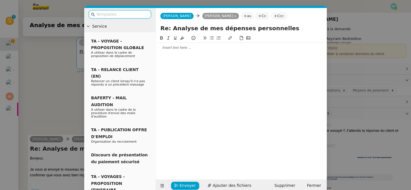
click at [177, 52] on div at bounding box center [241, 48] width 166 height 10
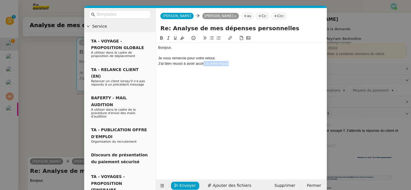
drag, startPoint x: 230, startPoint y: 63, endPoint x: 203, endPoint y: 62, distance: 26.8
click at [203, 62] on div "J'ai bien reussi à avoir accès à votre espac" at bounding box center [241, 63] width 166 height 5
click at [183, 63] on div "J'ai bien reussi à avoir accès à votre espac" at bounding box center [241, 63] width 166 height 5
drag, startPoint x: 181, startPoint y: 63, endPoint x: 157, endPoint y: 63, distance: 23.7
click at [157, 63] on nz-spin "Bonjour, Je vous remercie pour votre retour. J'ai bien reussi à avoir accès à v…" at bounding box center [241, 104] width 171 height 138
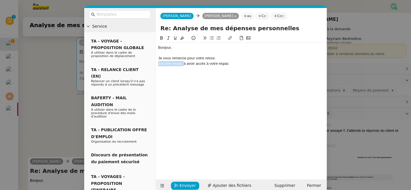
drag, startPoint x: 184, startPoint y: 64, endPoint x: 158, endPoint y: 63, distance: 25.7
click at [158, 63] on div "J'ai bien reussi à avoir accès à votre espac" at bounding box center [241, 63] width 166 height 5
click at [262, 63] on div "Le mots de passe est correct mais pour finaliser l'accès à avoir accès à votre …" at bounding box center [241, 63] width 166 height 5
click at [279, 62] on div "Le mots de passe est correct mais pour finaliser l'accès à votre espac" at bounding box center [241, 63] width 166 height 5
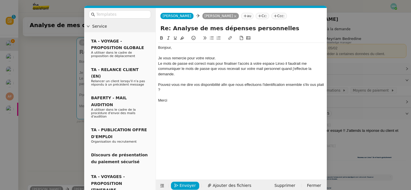
click at [184, 74] on div "Le mots de passe est correct mais pour finaliser l'accès à votre espace Linxo i…" at bounding box center [241, 69] width 166 height 16
drag, startPoint x: 171, startPoint y: 101, endPoint x: 152, endPoint y: 40, distance: 63.9
click at [152, 40] on nz-layout "Service TA - VOYAGE - PROPOSITION GLOBALE A utiliser dans le cadre de propositi…" at bounding box center [205, 100] width 242 height 184
click at [188, 80] on div at bounding box center [241, 79] width 166 height 5
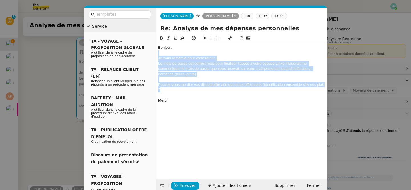
drag, startPoint x: 173, startPoint y: 89, endPoint x: 156, endPoint y: 55, distance: 38.4
click at [156, 55] on nz-spin "Bonjour, Je vous remercie pour votre retour. Le mots de passe est correct mais …" at bounding box center [241, 104] width 171 height 138
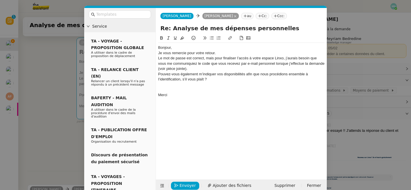
scroll to position [0, 0]
click at [183, 48] on div "Bonjour," at bounding box center [241, 47] width 166 height 5
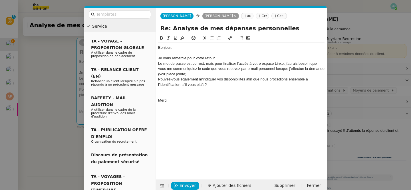
click at [170, 47] on div "Bonjour," at bounding box center [241, 47] width 166 height 5
click at [216, 58] on div "Je vous remercie pour votre retour." at bounding box center [241, 58] width 166 height 5
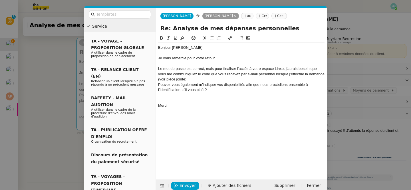
click at [206, 77] on div "Le mot de passe est correct, mais pour finaliser l’accès à votre espace Linxo, …" at bounding box center [241, 74] width 166 height 16
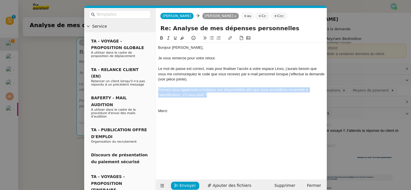
drag, startPoint x: 216, startPoint y: 96, endPoint x: 156, endPoint y: 88, distance: 61.2
click at [156, 88] on nz-spin "Bonjour [PERSON_NAME], Je vous remercie pour votre retour. Le mot de passe est …" at bounding box center [241, 104] width 171 height 138
click at [211, 40] on icon at bounding box center [212, 38] width 4 height 4
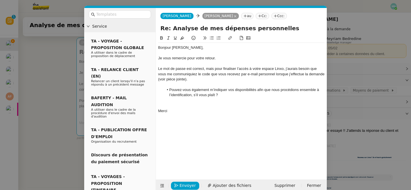
click at [165, 107] on div at bounding box center [241, 105] width 166 height 5
click at [187, 137] on div "Bonjour [PERSON_NAME], Je vous remercie pour votre retour. Le mot de passe est …" at bounding box center [241, 103] width 166 height 136
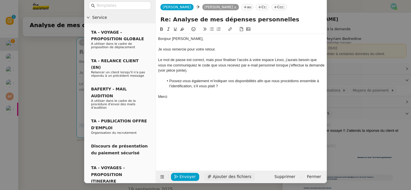
click at [223, 175] on span "Ajouter des fichiers" at bounding box center [231, 176] width 38 height 7
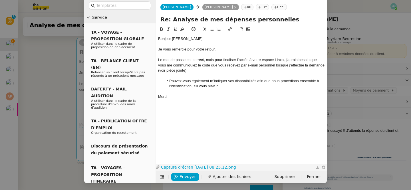
click at [199, 167] on link "Capture d’écran [DATE] 08.25.12.png" at bounding box center [237, 167] width 154 height 7
click at [190, 177] on span "Envoyer" at bounding box center [187, 176] width 16 height 7
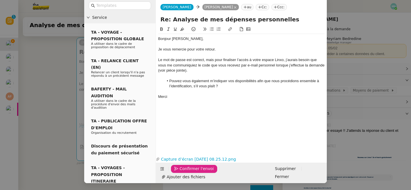
click at [190, 172] on span "Confirmer l'envoi" at bounding box center [196, 168] width 34 height 7
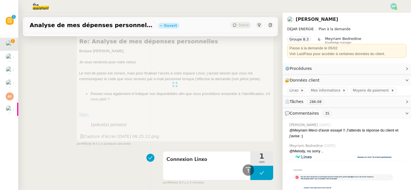
scroll to position [0, 0]
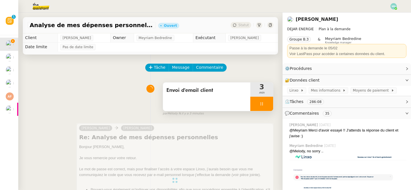
click at [257, 103] on div at bounding box center [261, 104] width 23 height 14
click at [271, 103] on button at bounding box center [266, 104] width 11 height 14
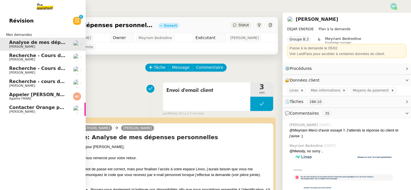
click at [17, 70] on span "Recherche - Cours de batterie pour enfant" at bounding box center [63, 68] width 109 height 5
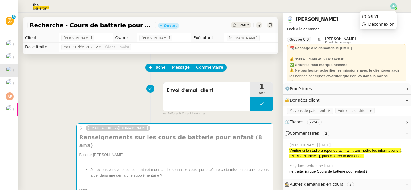
click at [394, 5] on img at bounding box center [393, 6] width 6 height 6
click at [386, 17] on li "Suivi" at bounding box center [377, 16] width 37 height 8
